Goal: Transaction & Acquisition: Purchase product/service

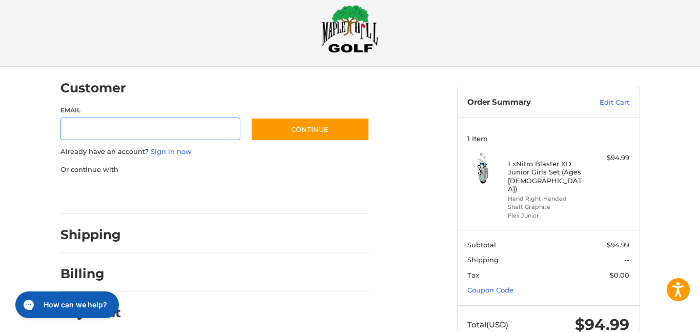
scroll to position [16, 0]
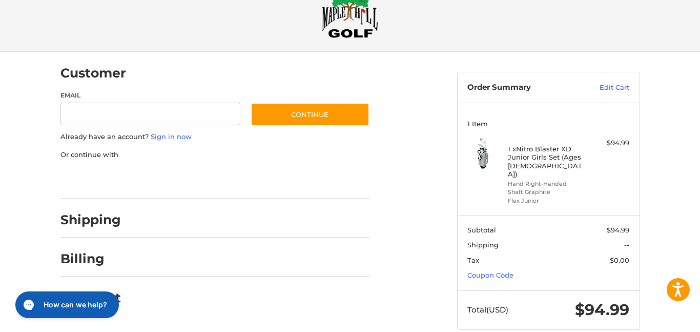
scroll to position [40, 0]
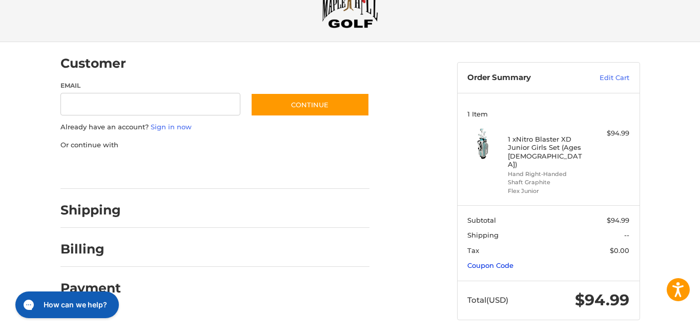
click at [504, 261] on link "Coupon Code" at bounding box center [490, 265] width 46 height 8
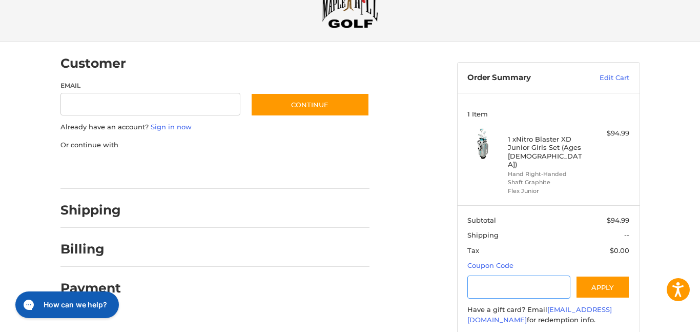
click at [481, 275] on input "Gift Certificate or Coupon Code" at bounding box center [518, 286] width 103 height 23
type input "******"
click at [596, 282] on button "Apply" at bounding box center [603, 286] width 54 height 23
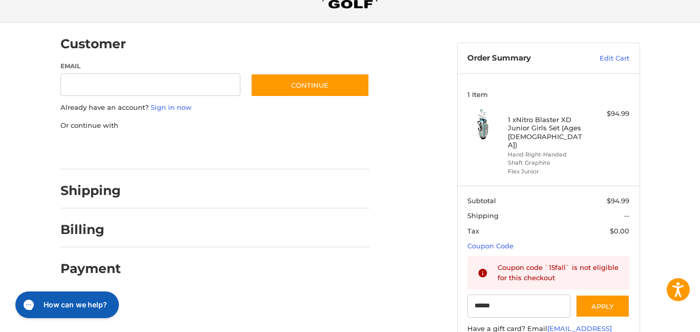
scroll to position [0, 0]
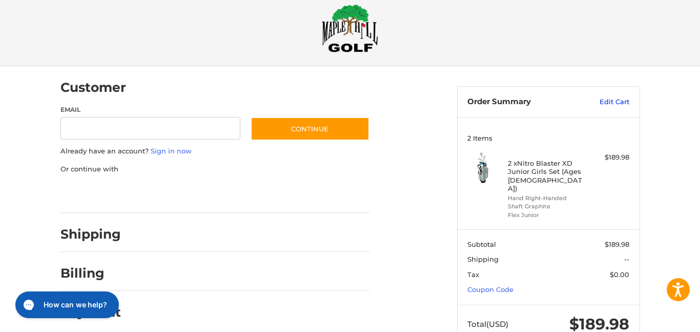
click at [619, 101] on link "Edit Cart" at bounding box center [604, 102] width 52 height 10
